Goal: Go to known website: Access a specific website the user already knows

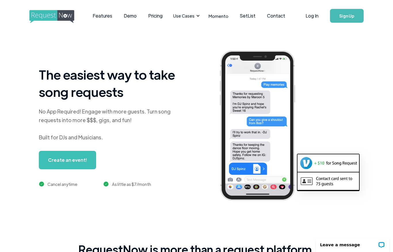
click at [313, 15] on link "Log In" at bounding box center [312, 16] width 24 height 20
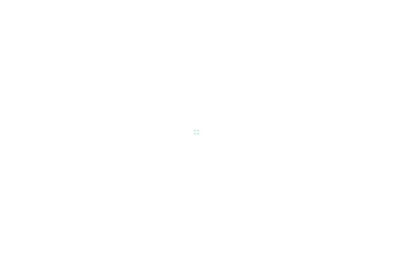
click at [215, 165] on div at bounding box center [196, 132] width 393 height 264
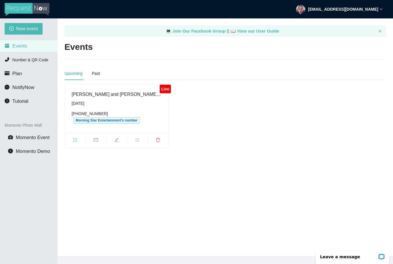
click at [121, 101] on div "[DATE]" at bounding box center [117, 103] width 90 height 6
click at [123, 104] on div "[DATE]" at bounding box center [117, 103] width 90 height 6
click at [77, 139] on span "fullscreen" at bounding box center [75, 140] width 20 height 6
